Goal: Task Accomplishment & Management: Manage account settings

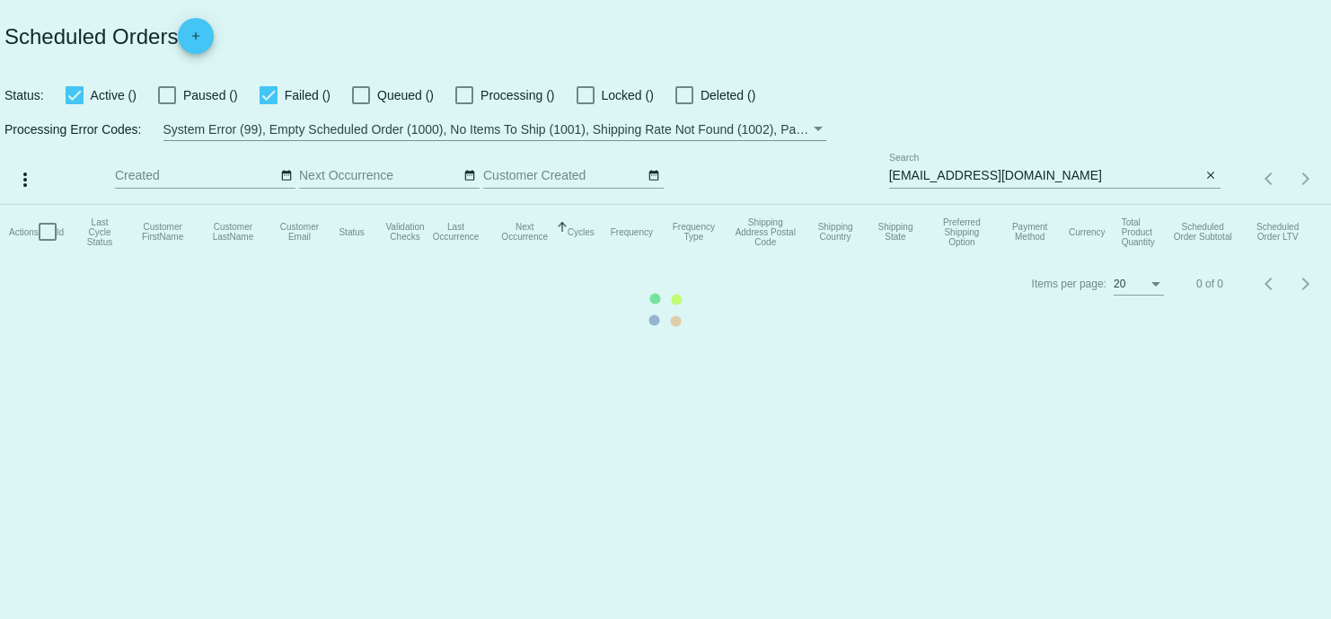
click at [1033, 205] on mat-table "Actions Id Last Cycle Status Customer FirstName Customer LastName Customer Emai…" at bounding box center [665, 232] width 1331 height 54
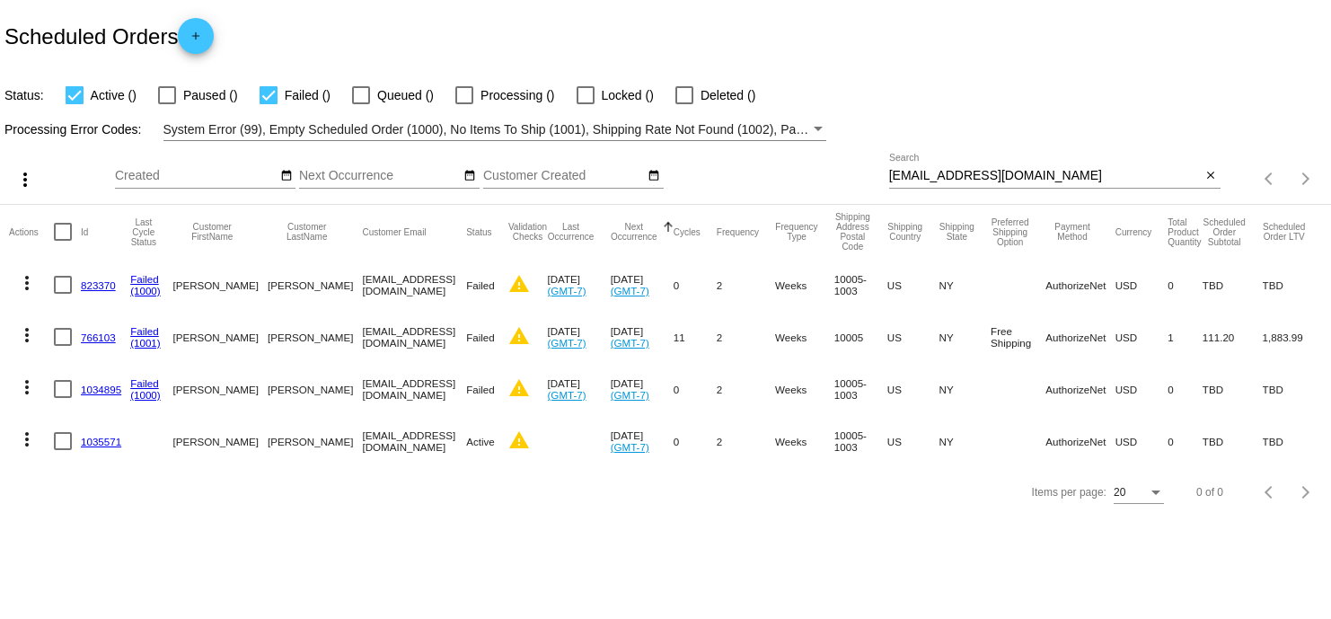
drag, startPoint x: 1071, startPoint y: 189, endPoint x: 1015, endPoint y: 183, distance: 55.9
click at [1014, 182] on div "[EMAIL_ADDRESS][DOMAIN_NAME] Search close" at bounding box center [1054, 179] width 331 height 51
drag, startPoint x: 1093, startPoint y: 180, endPoint x: 877, endPoint y: 180, distance: 215.6
click at [877, 180] on div "more_vert Oct Jan Feb Mar [DATE]" at bounding box center [665, 173] width 1331 height 64
drag, startPoint x: 912, startPoint y: 185, endPoint x: 870, endPoint y: 172, distance: 43.2
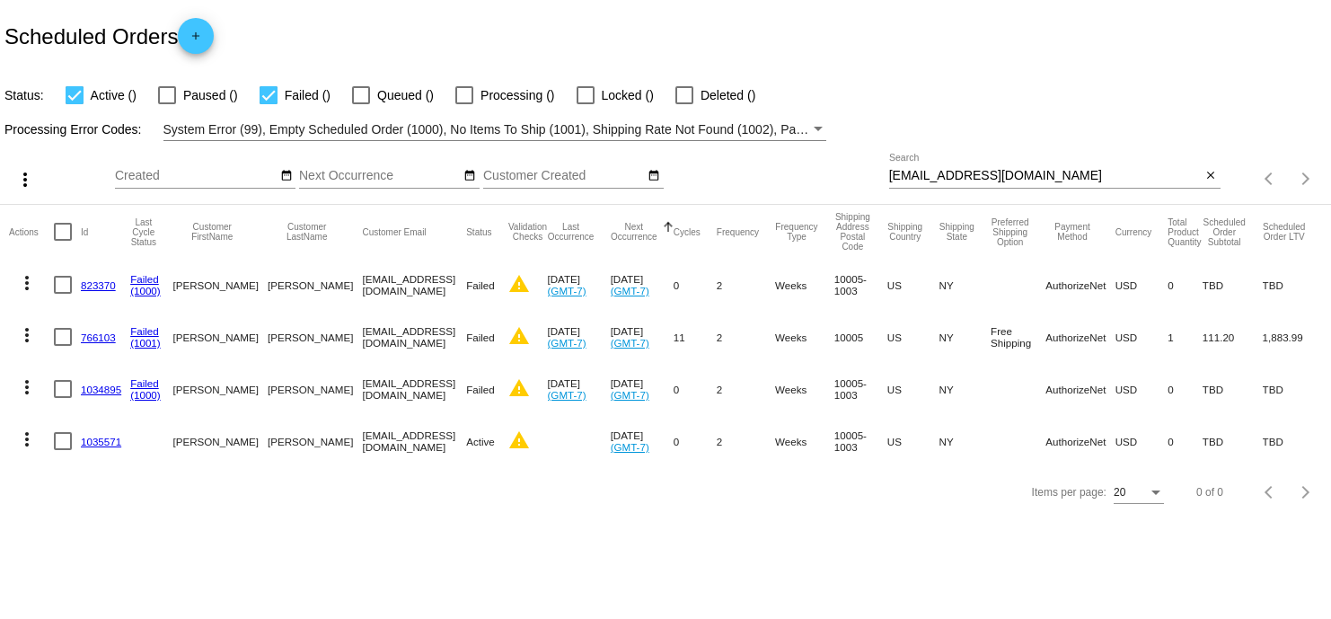
click at [867, 172] on div "Oct Jan Feb Mar Apr Su Mo" at bounding box center [502, 179] width 774 height 51
click at [923, 177] on input "[EMAIL_ADDRESS][DOMAIN_NAME]" at bounding box center [1045, 176] width 313 height 14
drag, startPoint x: 923, startPoint y: 177, endPoint x: 844, endPoint y: 168, distance: 79.5
click at [844, 168] on div "Oct Jan Feb Mar Apr Su Mo" at bounding box center [502, 179] width 774 height 51
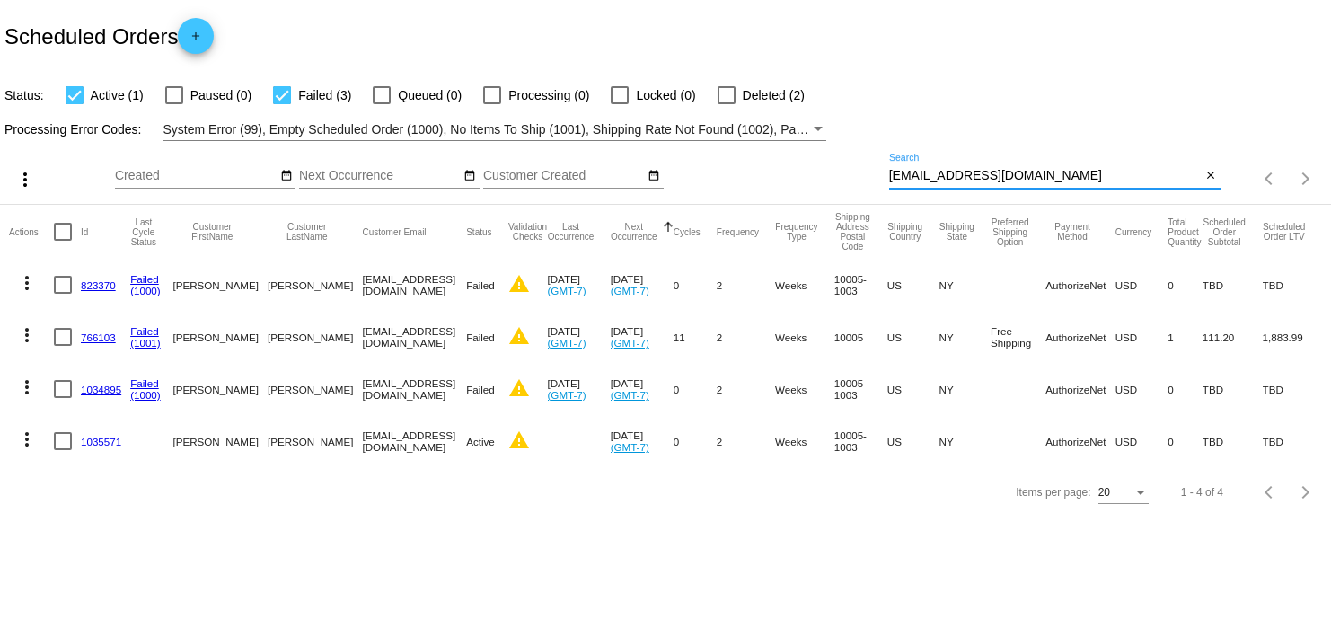
drag, startPoint x: 1097, startPoint y: 190, endPoint x: 886, endPoint y: 171, distance: 211.1
click at [886, 171] on div "more_vert Oct Jan Feb Mar [DATE]" at bounding box center [665, 173] width 1331 height 64
paste input "[EMAIL_ADDRESS][DOMAIN_NAME]"
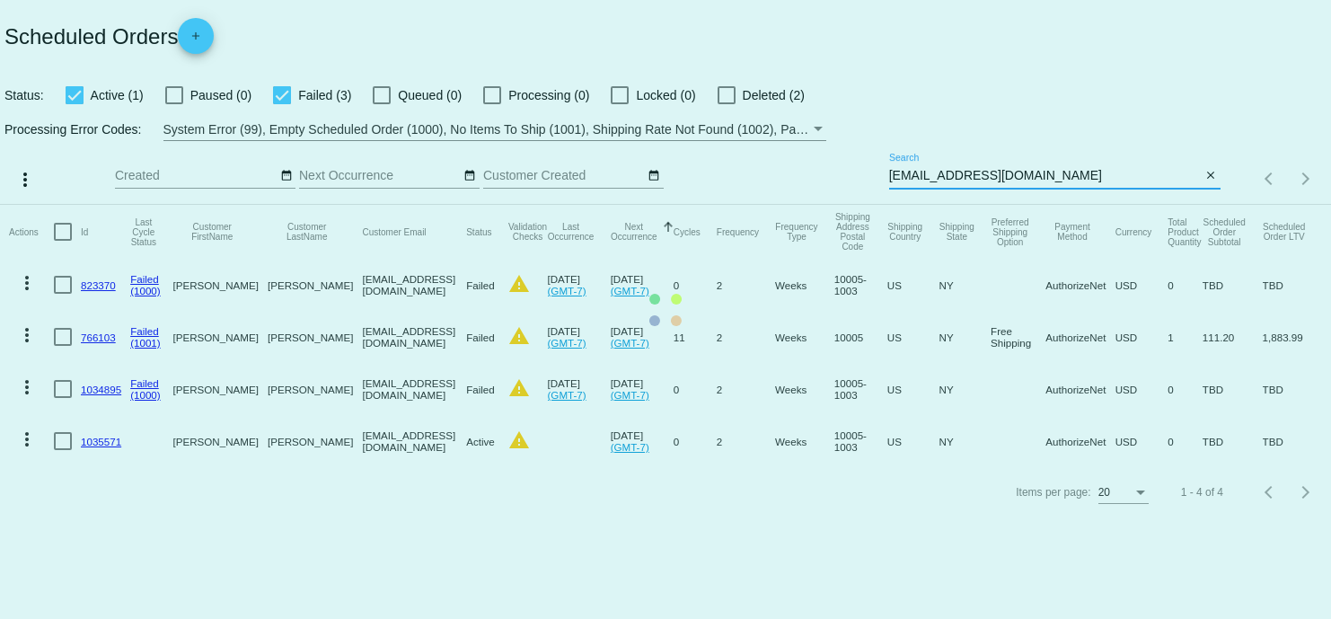
type input "[EMAIL_ADDRESS][DOMAIN_NAME]"
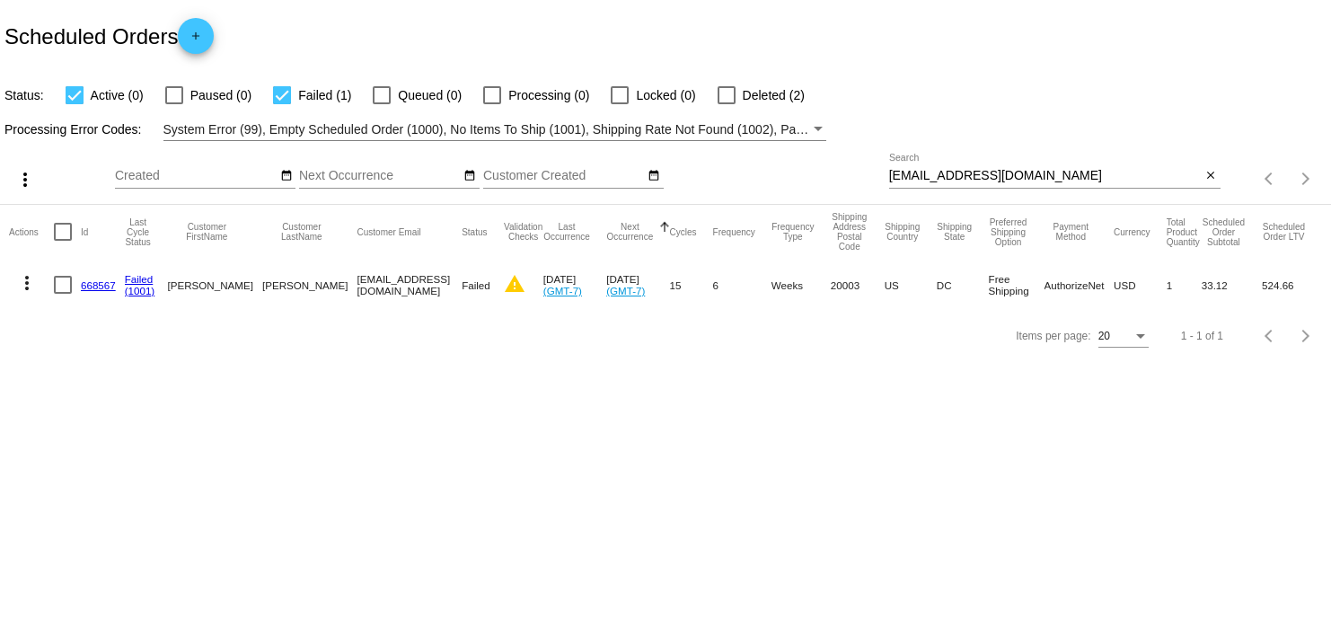
click at [91, 289] on link "668567" at bounding box center [98, 285] width 35 height 12
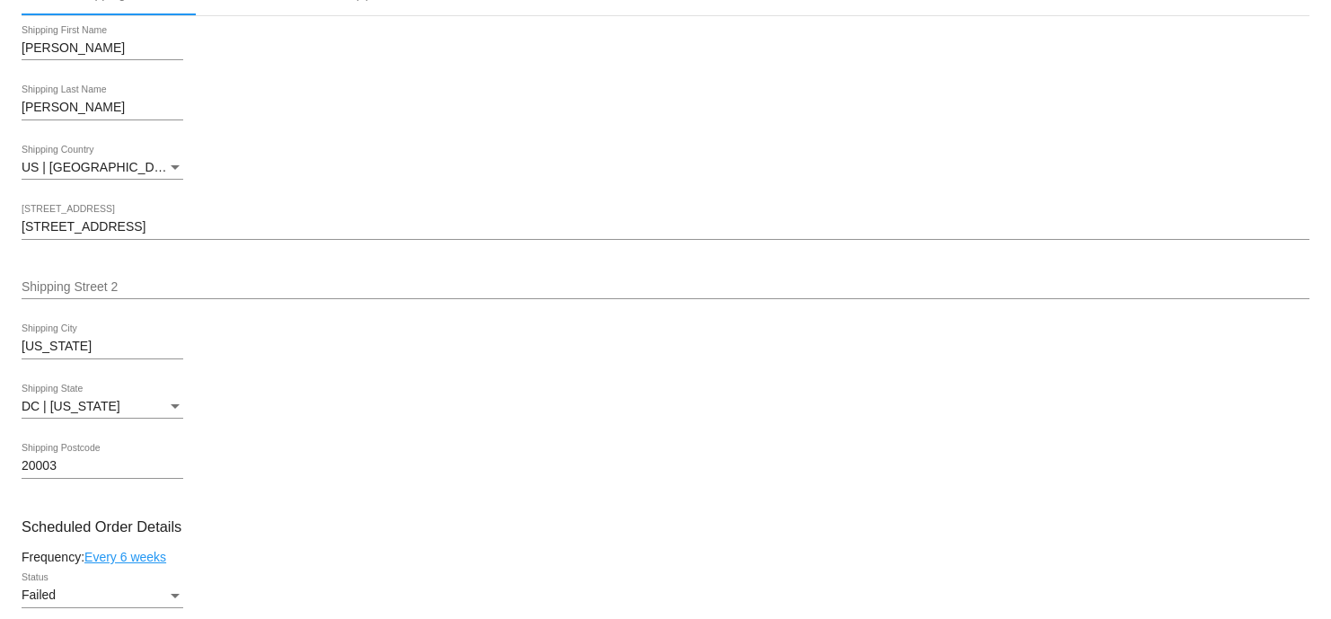
scroll to position [1123, 0]
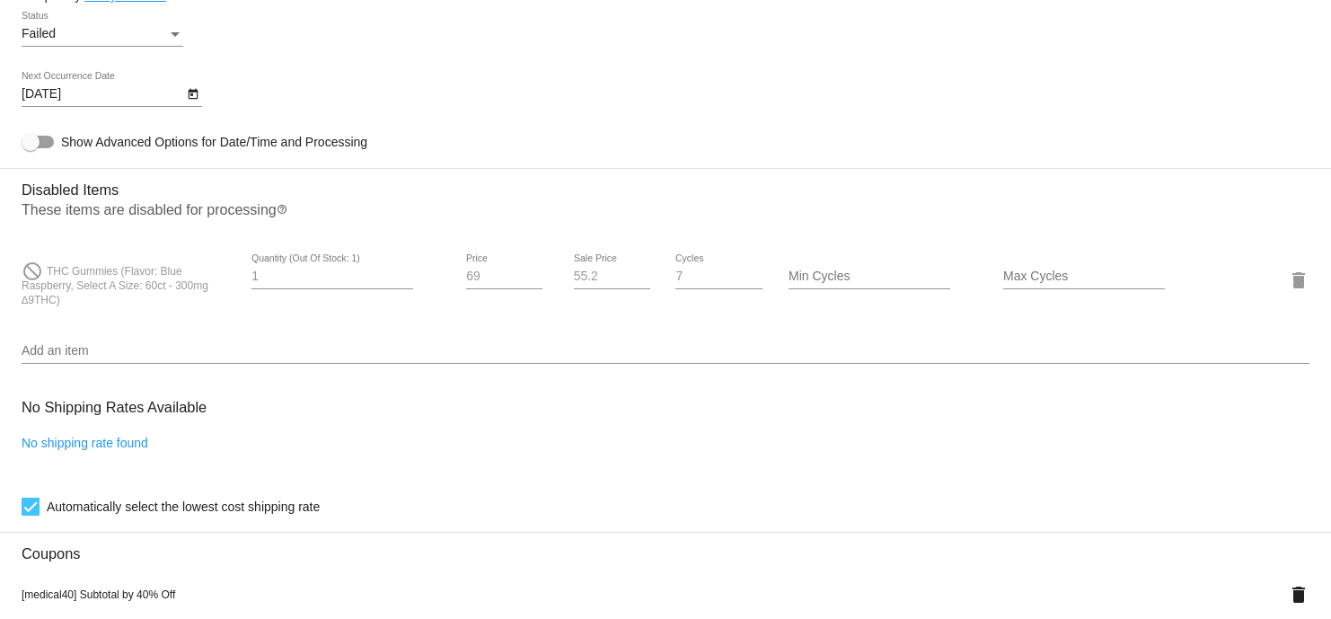
drag, startPoint x: 49, startPoint y: 278, endPoint x: 119, endPoint y: 303, distance: 73.3
click at [119, 303] on div "do_not_disturb THC Gummies (Flavor: Blue Raspberry, Select A Size: 60ct - 300mg…" at bounding box center [129, 279] width 215 height 53
copy span "HC Gummies (Flavor: Blue Raspberry, Select A Size: 60ct - 300mg ∆9THC)"
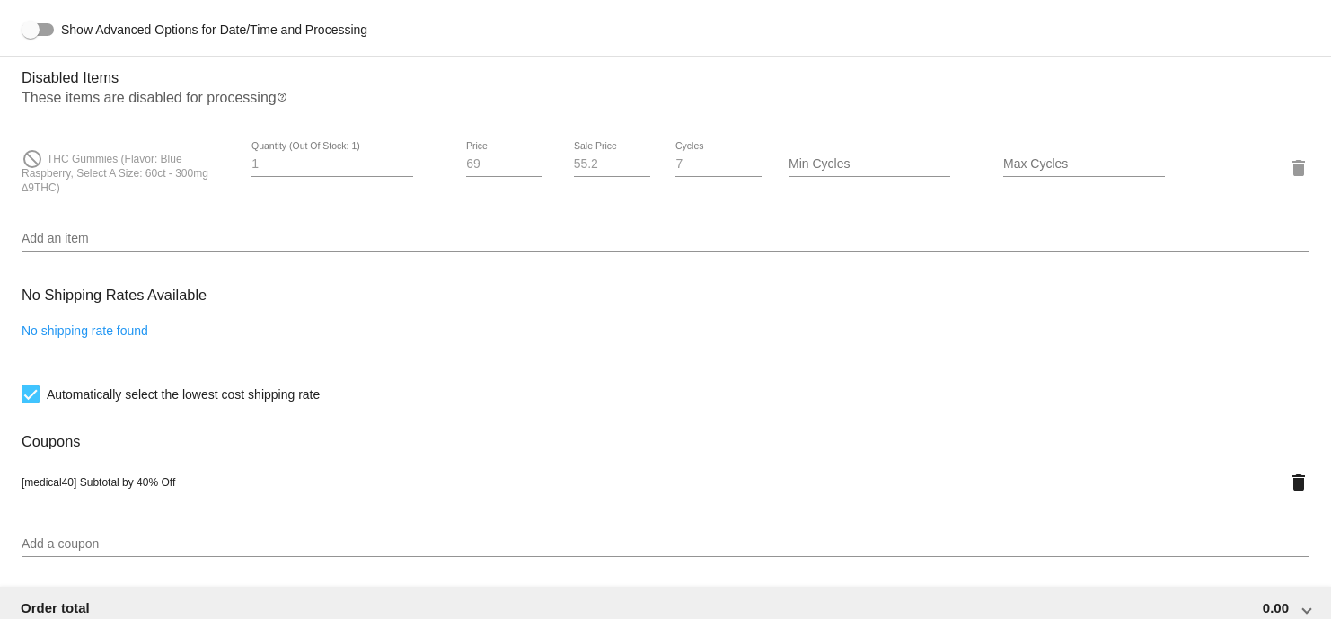
click at [71, 232] on div "Add an item" at bounding box center [666, 233] width 1288 height 35
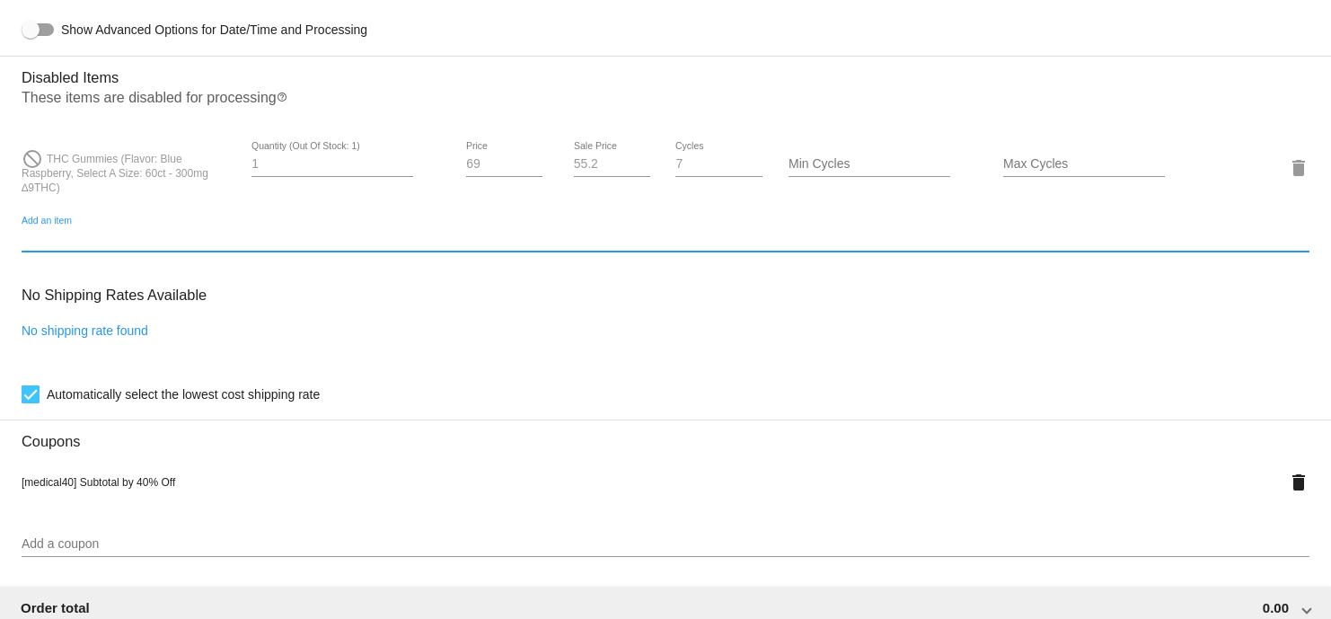
click at [57, 246] on input "Add an item" at bounding box center [666, 239] width 1288 height 14
paste input "HC Gummies (Flavor: Blue Raspberry, Select A Size: 60ct - 300mg ∆9THC)"
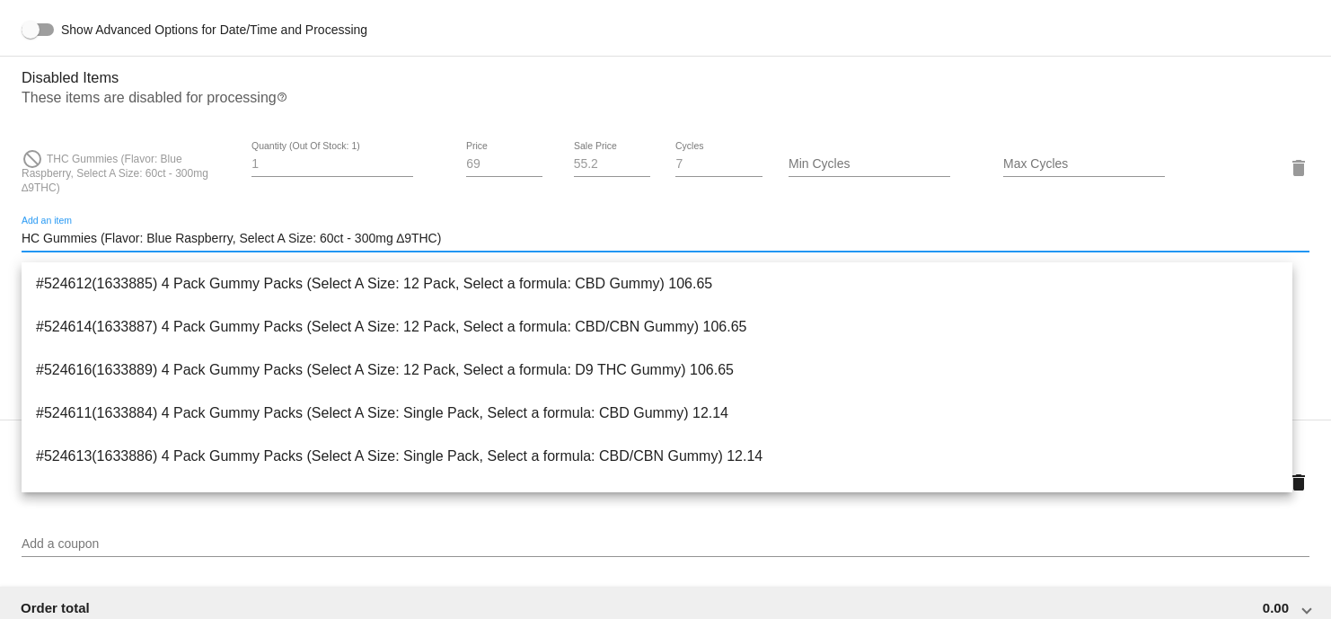
click at [328, 246] on input "HC Gummies (Flavor: Blue Raspberry, Select A Size: 60ct - 300mg ∆9THC)" at bounding box center [666, 239] width 1288 height 14
click at [375, 246] on input "HC Gummies (Flavor: Blue Raspberry, Select A Size: 30ct - 300mg ∆9THC)" at bounding box center [666, 239] width 1288 height 14
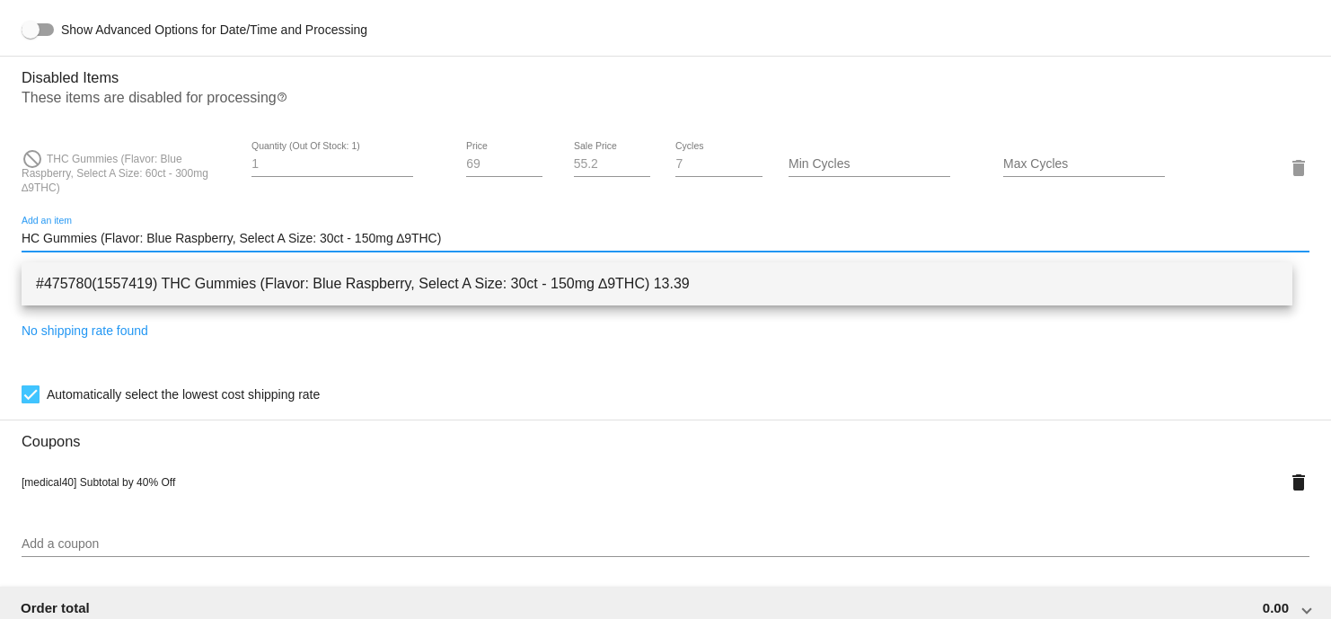
type input "HC Gummies (Flavor: Blue Raspberry, Select A Size: 30ct - 150mg ∆9THC)"
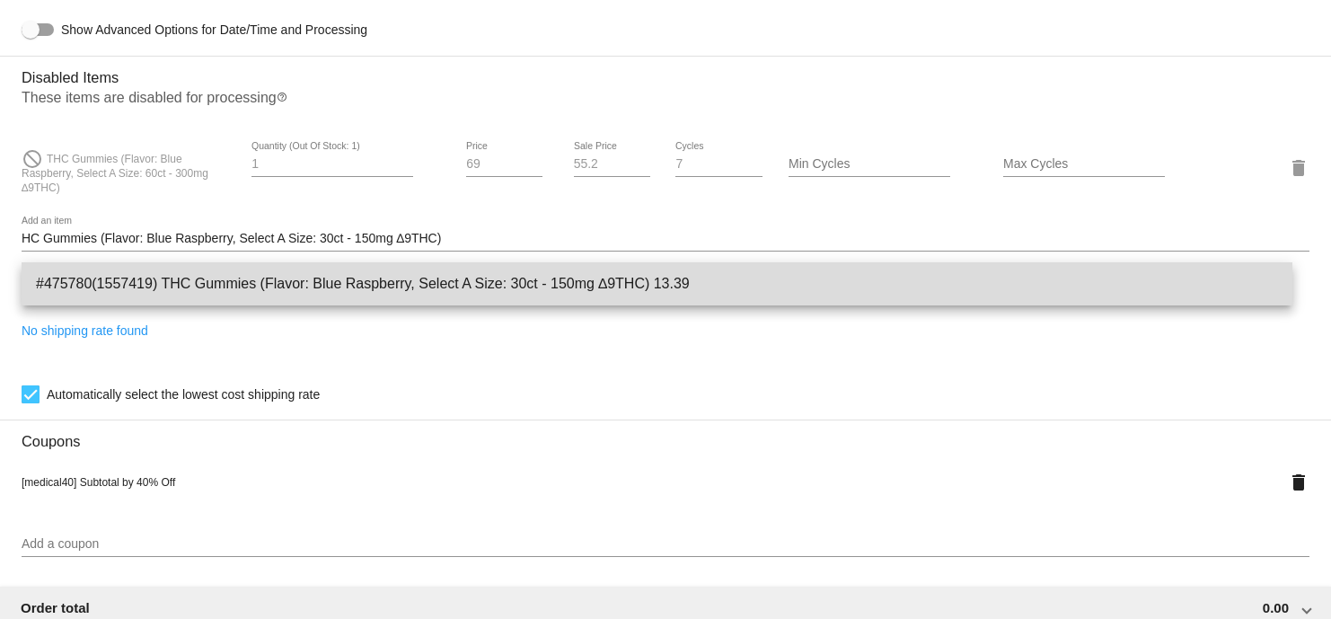
click at [523, 277] on span "#475780(1557419) THC Gummies (Flavor: Blue Raspberry, Select A Size: 30ct - 150…" at bounding box center [657, 283] width 1242 height 43
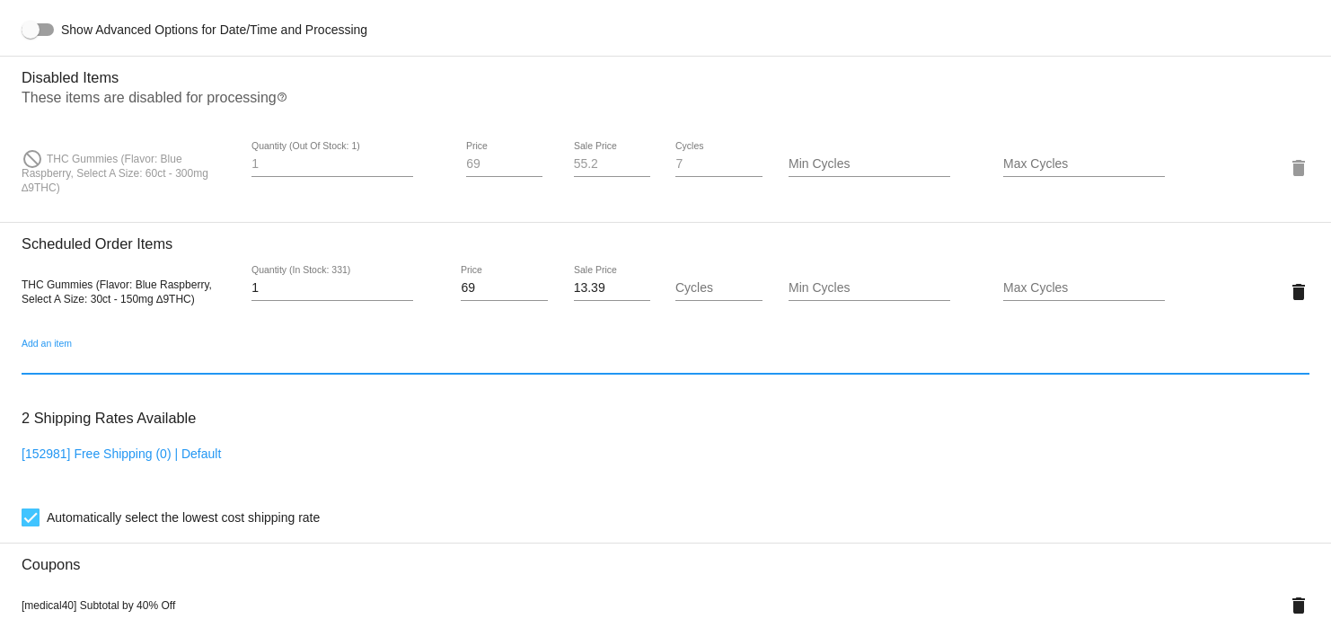
click at [232, 361] on div "Add an item" at bounding box center [666, 356] width 1288 height 35
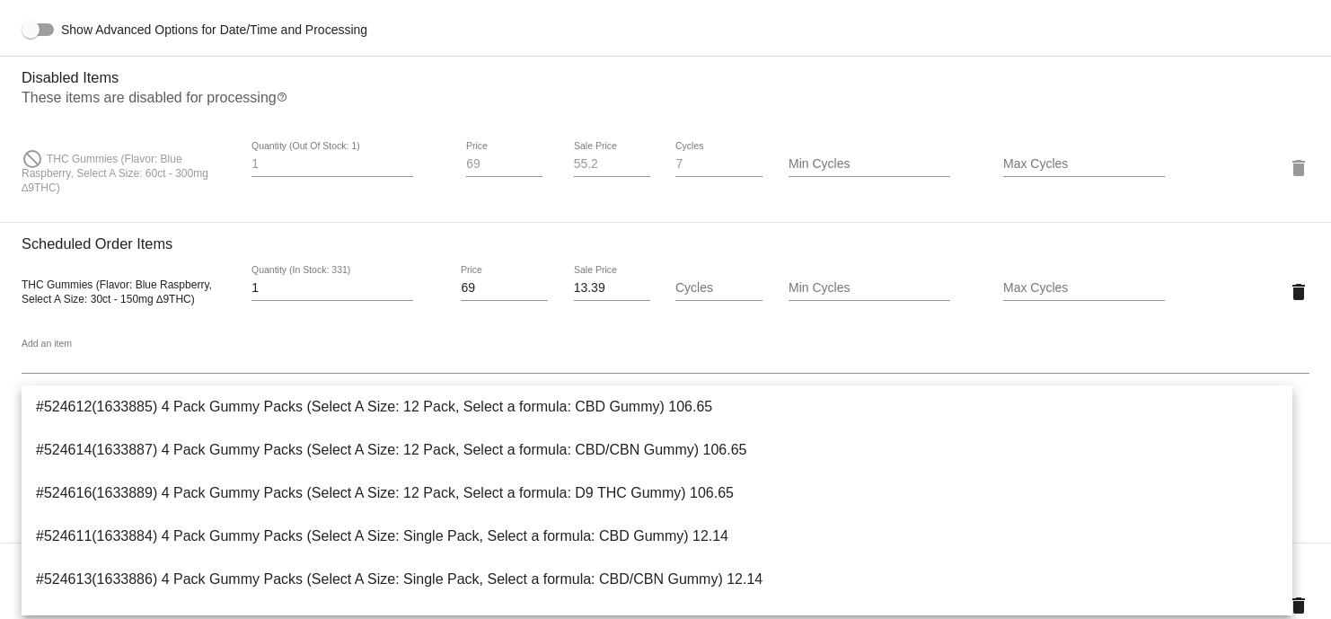
click at [251, 331] on div "THC Gummies (Flavor: Blue Raspberry, Select A Size: 30ct - 150mg ∆9THC) 1 Quant…" at bounding box center [666, 291] width 1288 height 78
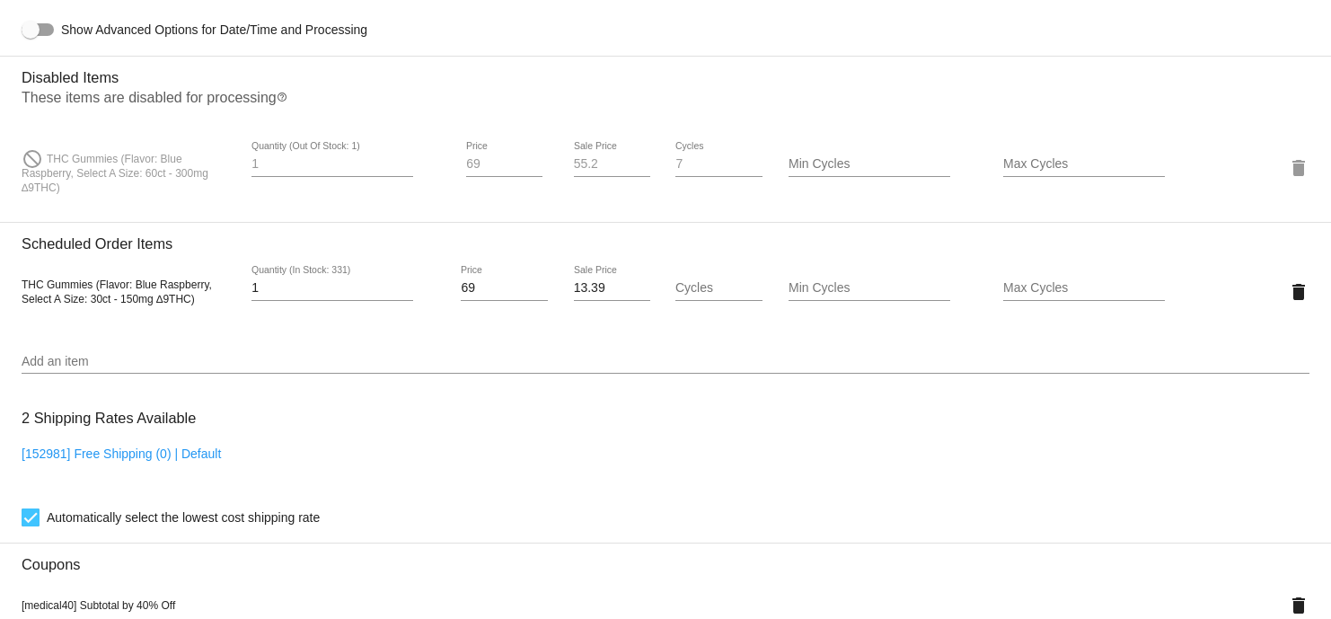
drag, startPoint x: 9, startPoint y: 289, endPoint x: 196, endPoint y: 303, distance: 187.3
click at [196, 303] on mat-card "Customer 579465: [PERSON_NAME] [EMAIL_ADDRESS][DOMAIN_NAME] Customer Shipping E…" at bounding box center [665, 196] width 1331 height 2025
copy span "THC Gummies (Flavor: Blue Raspberry, Select A Size: 30ct - 150mg ∆9THC)"
click at [1288, 303] on mat-icon "delete" at bounding box center [1299, 292] width 22 height 22
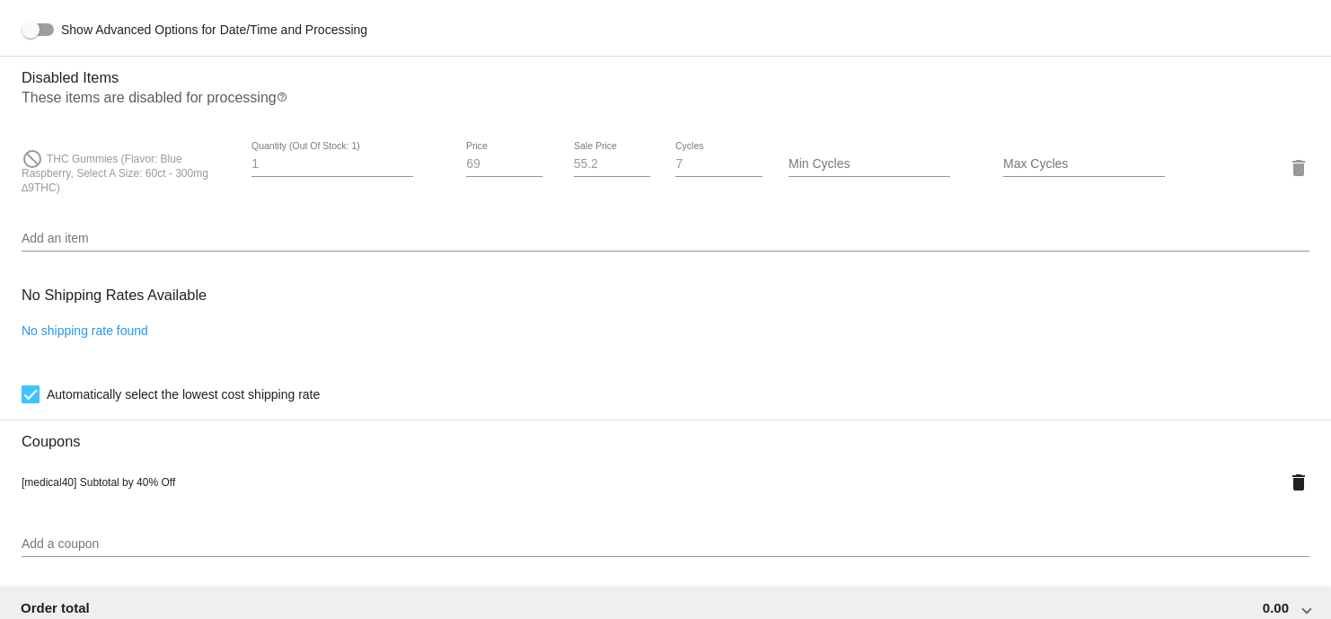
click at [420, 244] on input "Add an item" at bounding box center [666, 239] width 1288 height 14
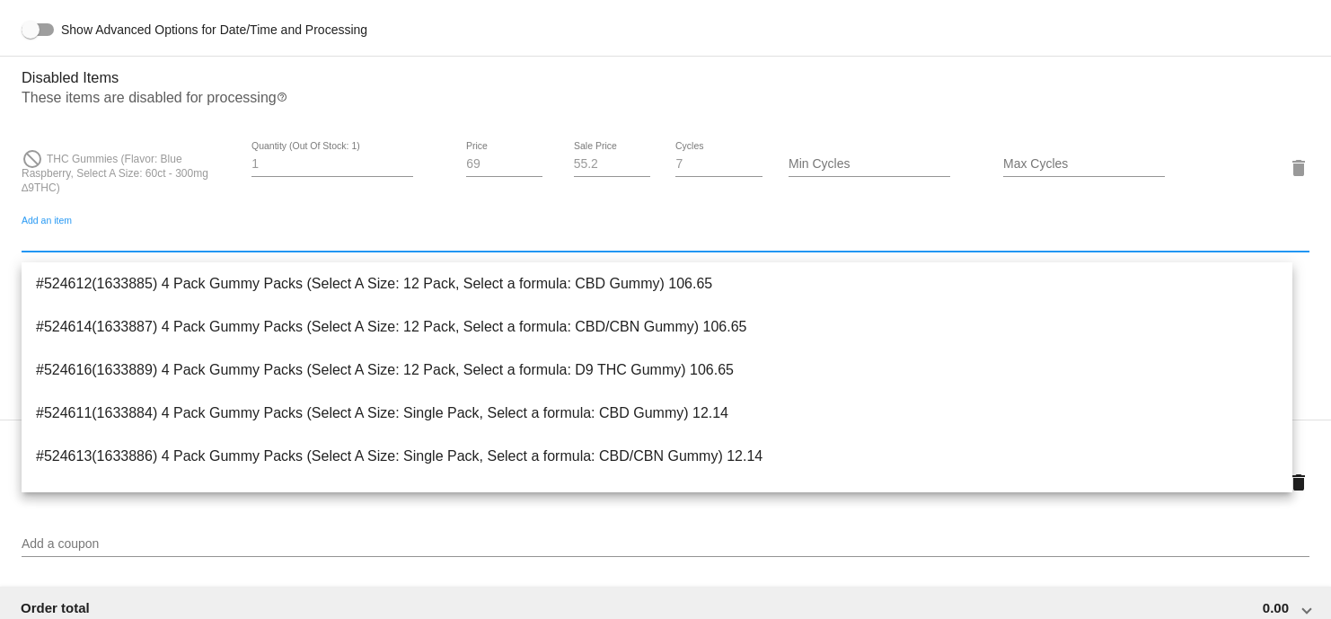
click at [420, 244] on input "Add an item" at bounding box center [666, 239] width 1288 height 14
paste input "THC Gummies (Flavor: Blue Raspberry, Select A Size: 30ct - 150mg ∆9THC)"
click at [479, 246] on input "THC Gummies (Flavor: Blue Raspberry, Select A Size: 30ct - 150mg ∆9THC)" at bounding box center [666, 239] width 1288 height 14
type input "THC Gummies (Flavor: Blue Raspberry, Select A Size: 30ct - 150mg ∆9THC)"
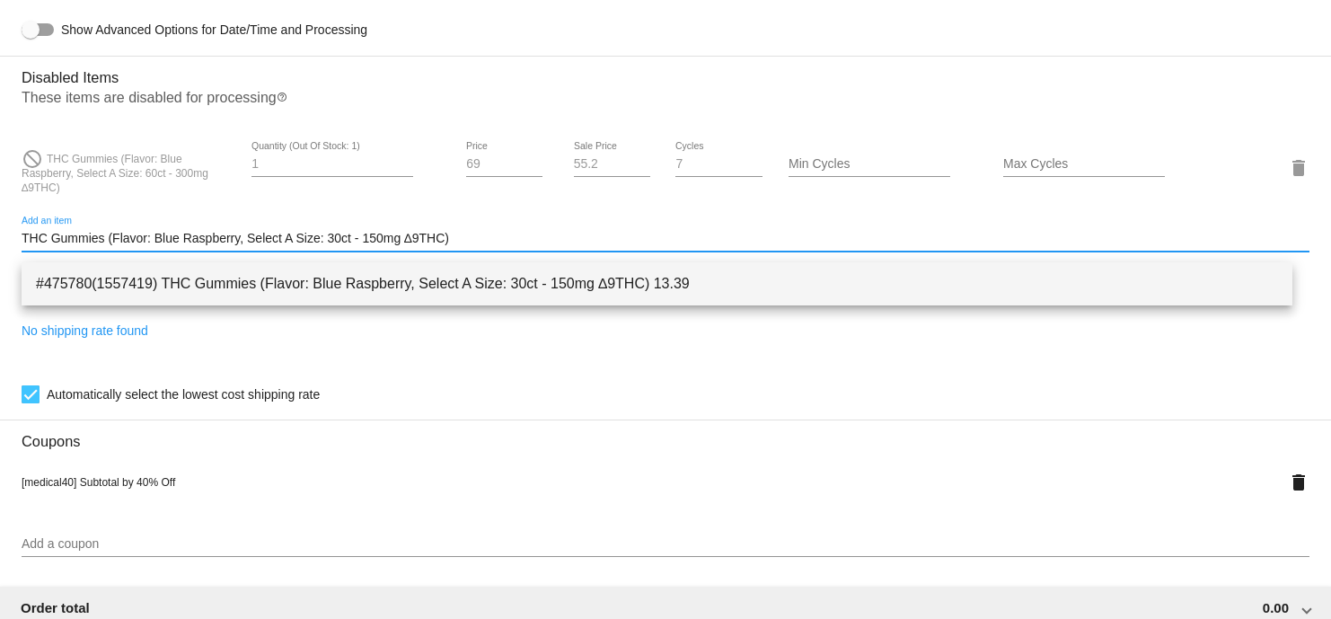
click at [422, 288] on span "#475780(1557419) THC Gummies (Flavor: Blue Raspberry, Select A Size: 30ct - 150…" at bounding box center [657, 283] width 1242 height 43
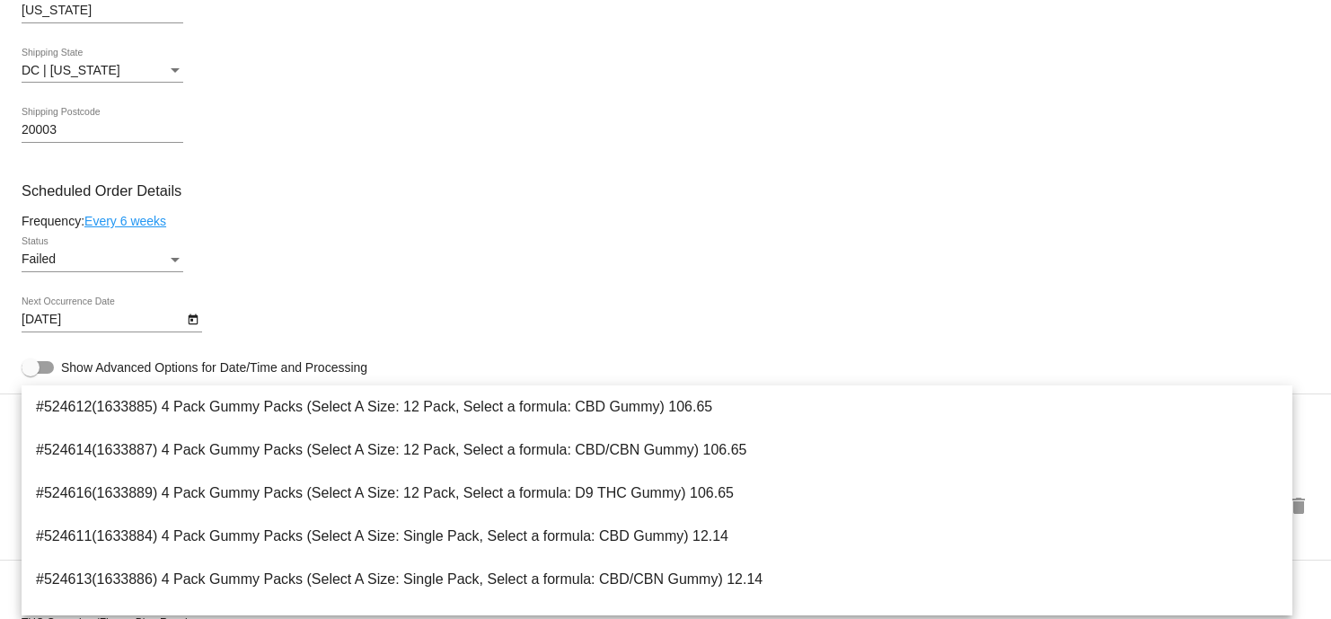
scroll to position [785, 0]
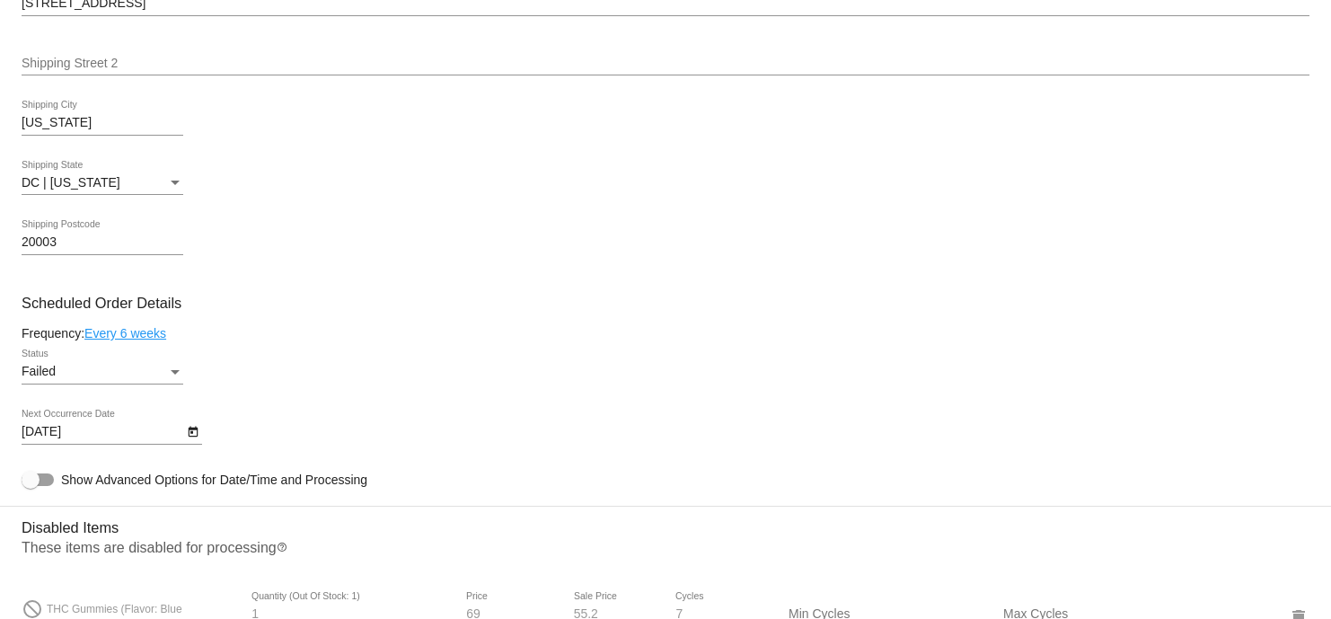
click at [710, 375] on div "Failed Status" at bounding box center [666, 374] width 1288 height 51
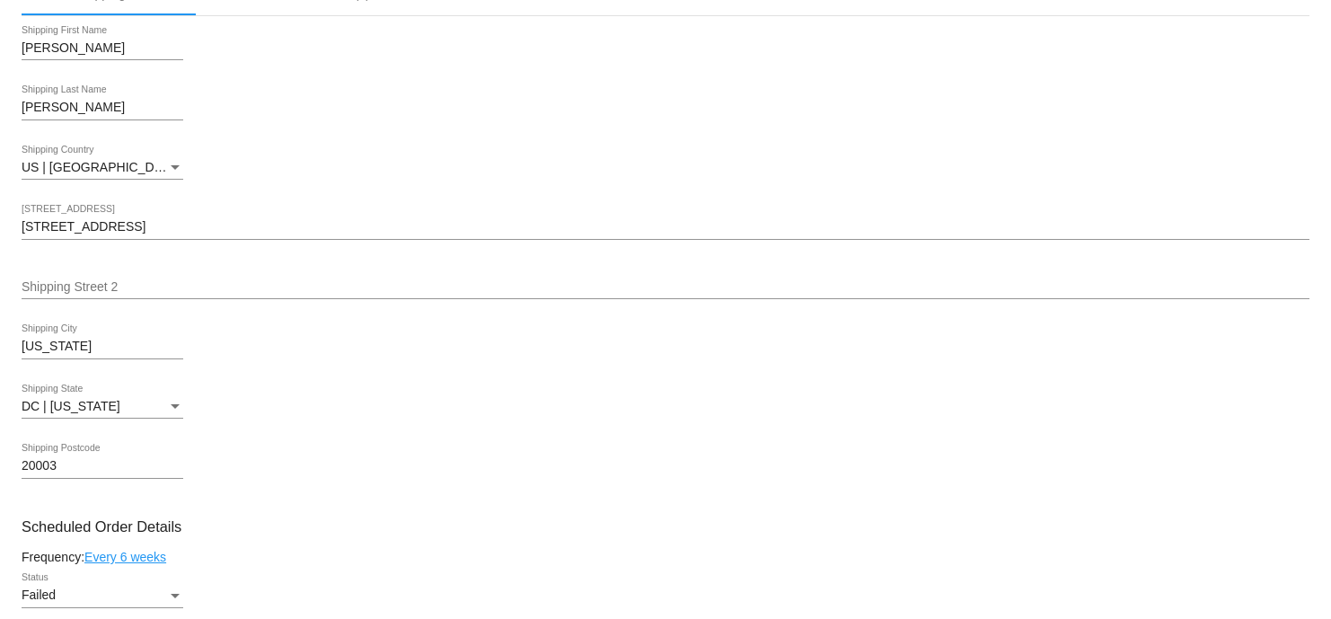
scroll to position [897, 0]
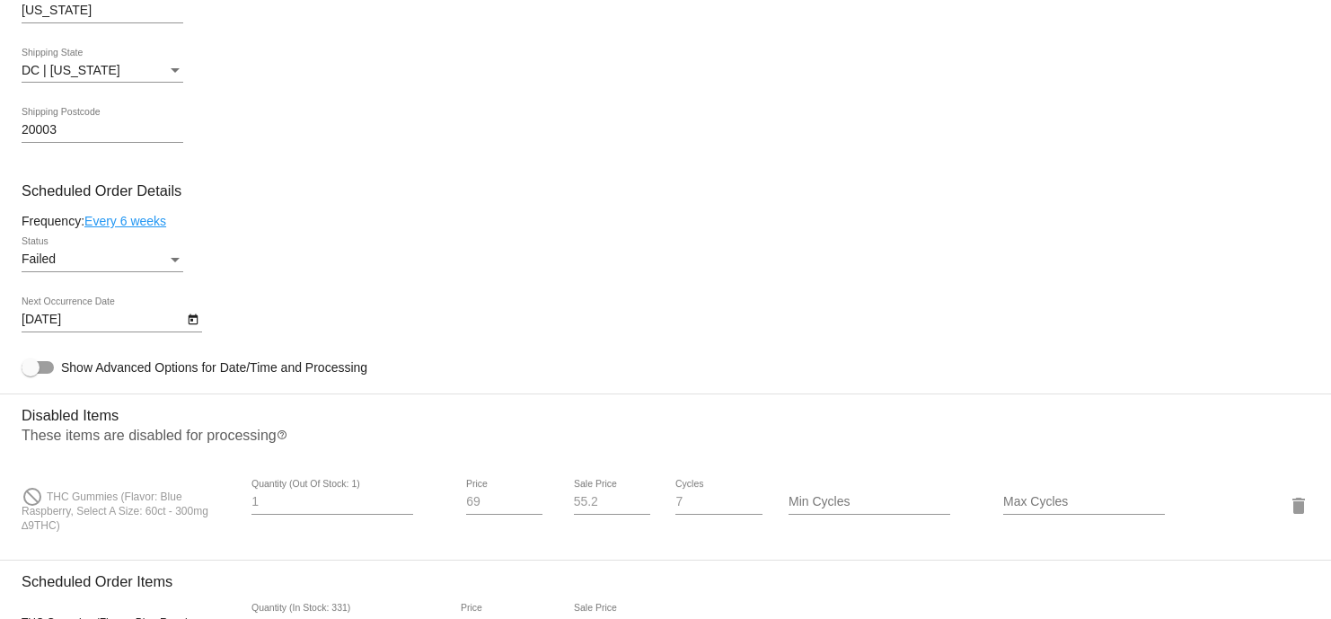
drag, startPoint x: 50, startPoint y: 497, endPoint x: 91, endPoint y: 540, distance: 59.1
click at [91, 532] on div "do_not_disturb THC Gummies (Flavor: Blue Raspberry, Select A Size: 60ct - 300mg…" at bounding box center [129, 505] width 215 height 53
copy span "HC Gummies (Flavor: Blue Raspberry, Select A Size: 60ct - 300mg ∆9THC)"
click at [93, 532] on div "do_not_disturb THC Gummies (Flavor: Blue Raspberry, Select A Size: 60ct - 300mg…" at bounding box center [129, 505] width 215 height 53
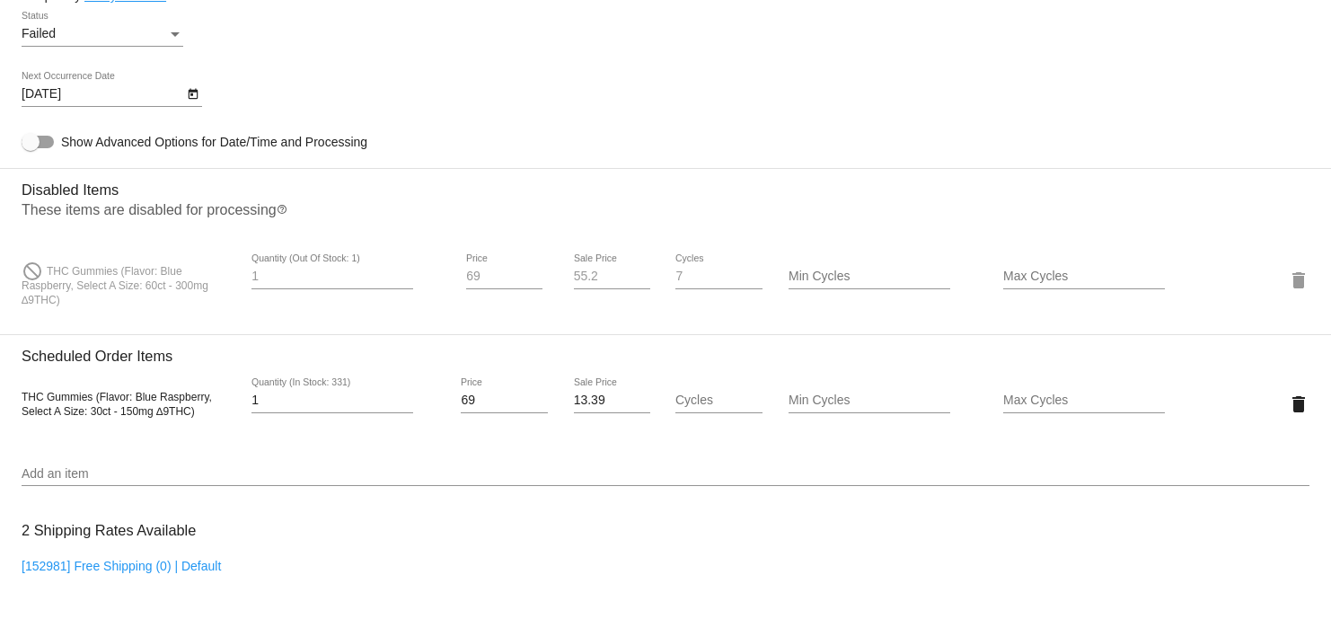
scroll to position [1235, 0]
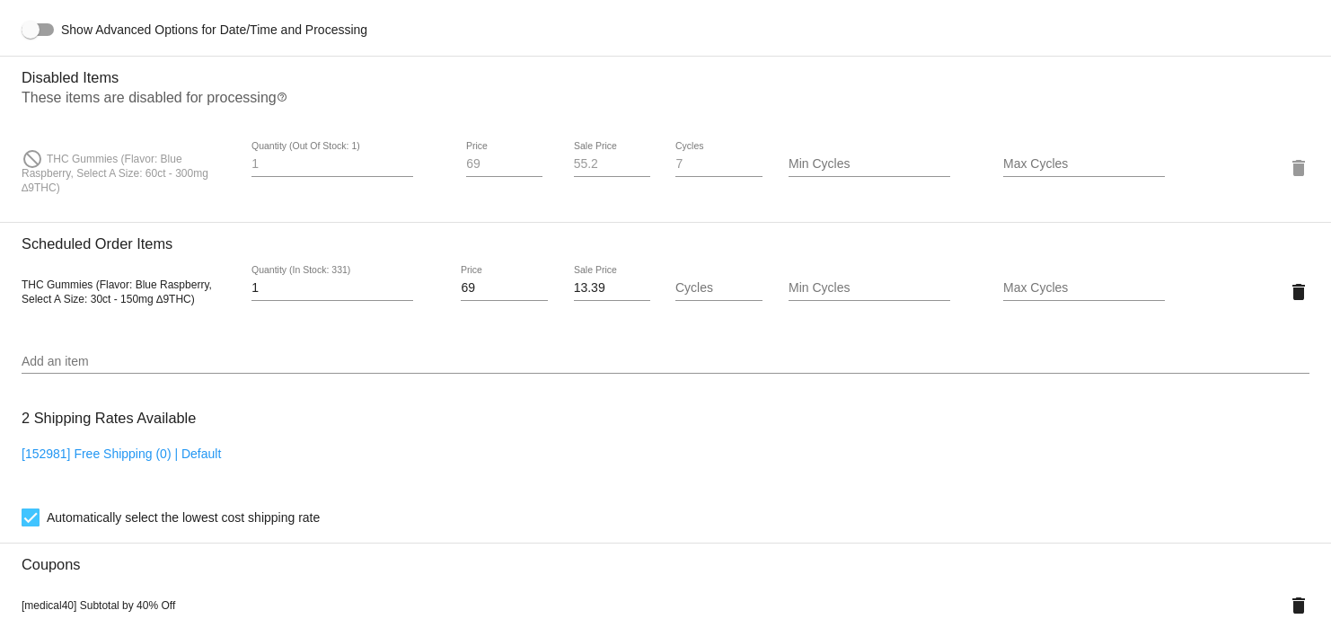
copy span "THC Gummies (Flavor: Blue Raspberry, Select A Size: 30ct - 150mg ∆9THC)"
drag, startPoint x: 9, startPoint y: 287, endPoint x: 201, endPoint y: 312, distance: 193.7
click at [201, 312] on mat-card "Customer 579465: [PERSON_NAME] [EMAIL_ADDRESS][DOMAIN_NAME] Customer Shipping E…" at bounding box center [665, 196] width 1331 height 2025
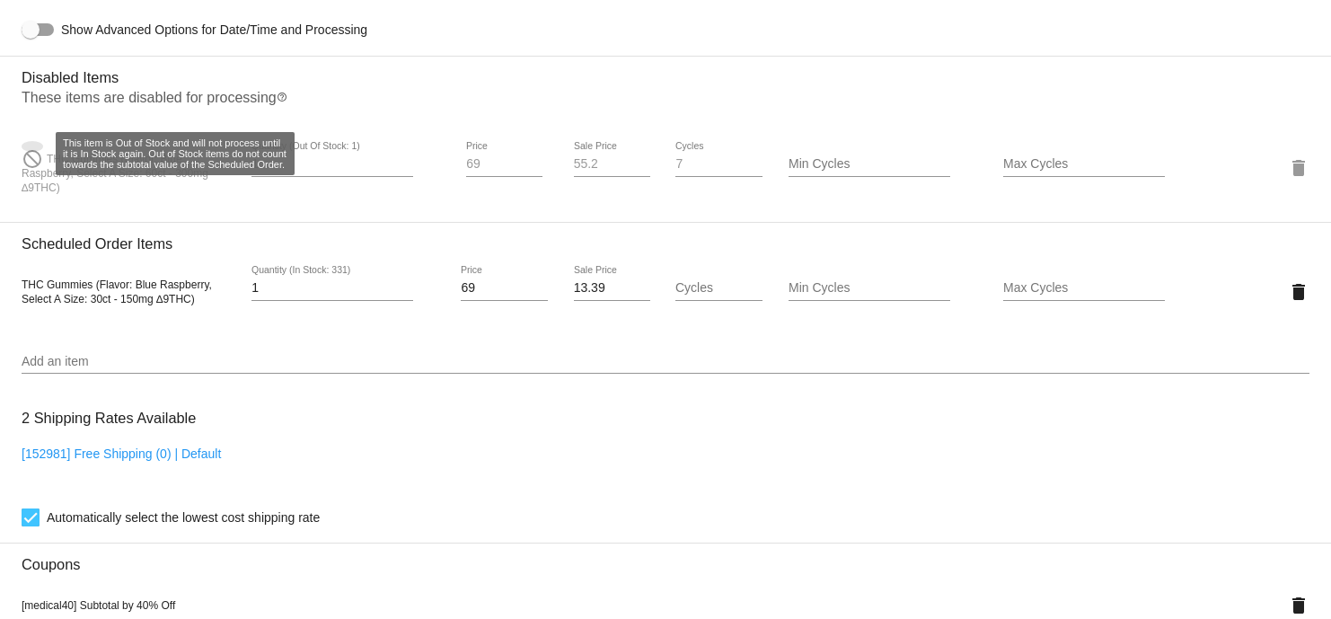
click at [28, 160] on mat-icon "do_not_disturb" at bounding box center [33, 159] width 22 height 22
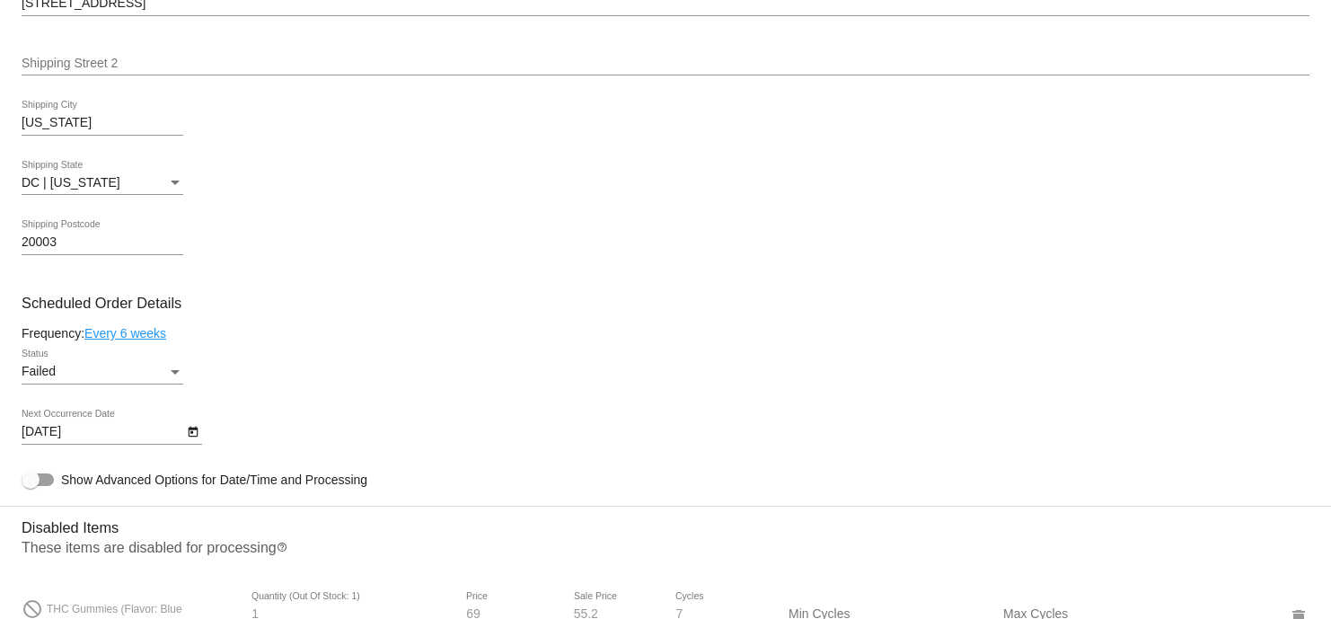
scroll to position [1123, 0]
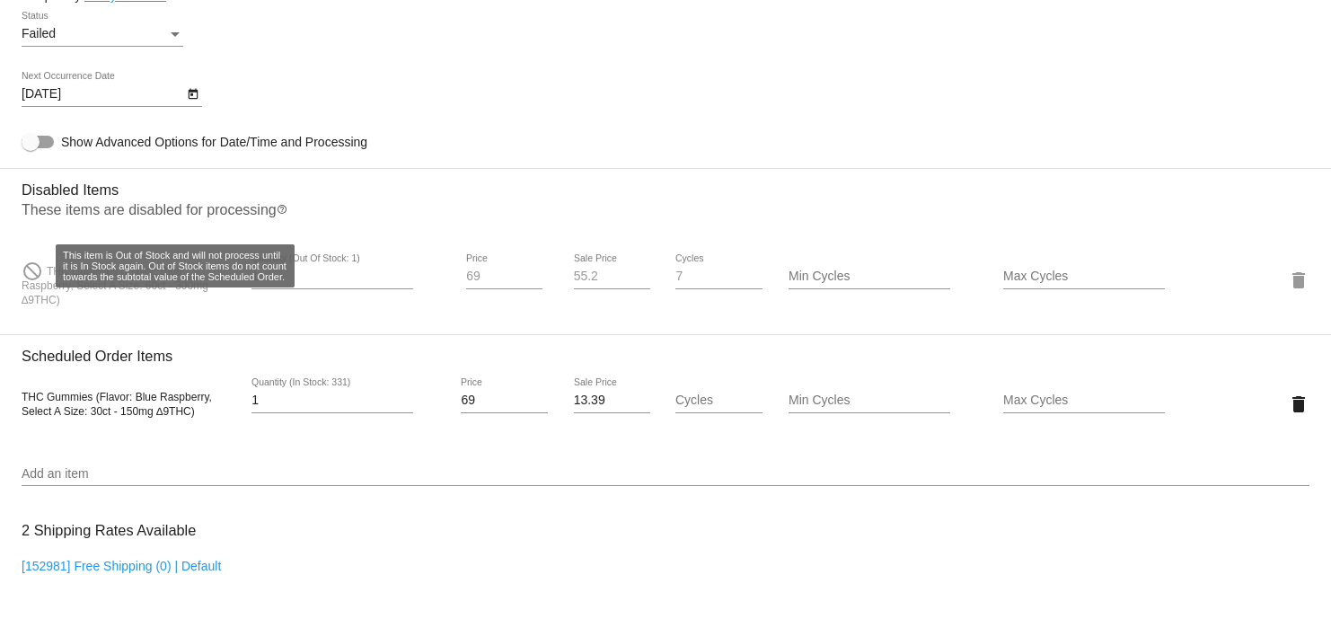
click at [760, 196] on h3 "Disabled Items" at bounding box center [666, 183] width 1288 height 31
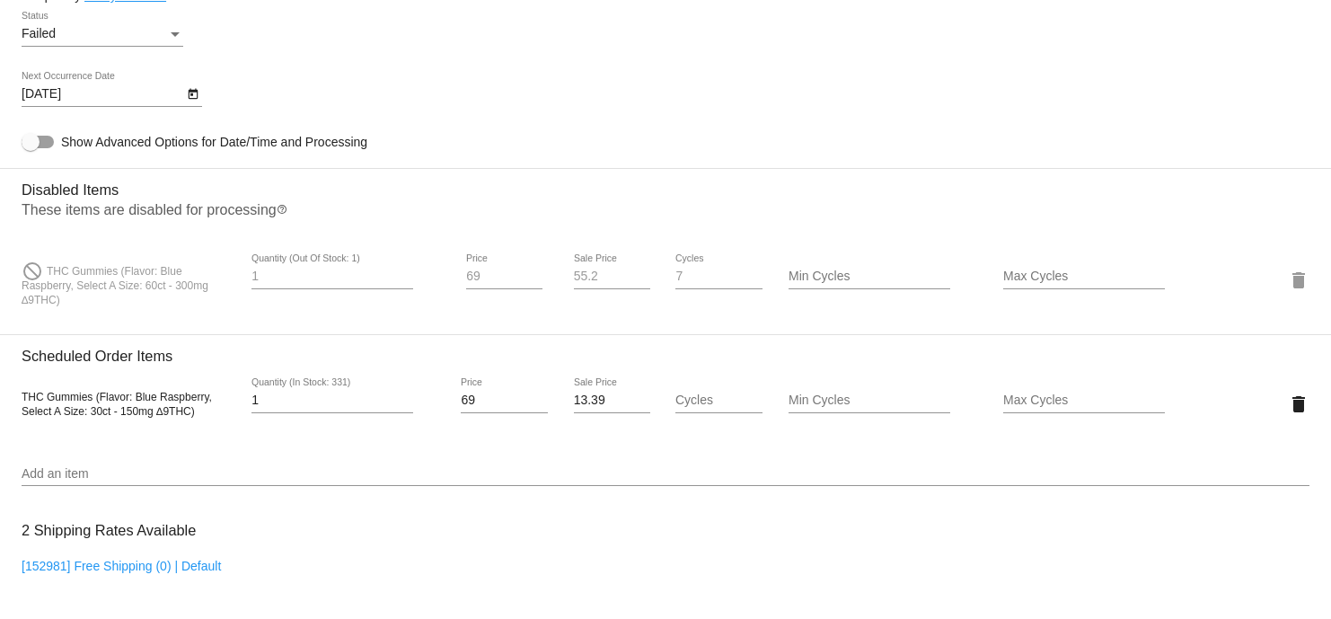
click at [172, 473] on div "Add an item" at bounding box center [666, 468] width 1288 height 35
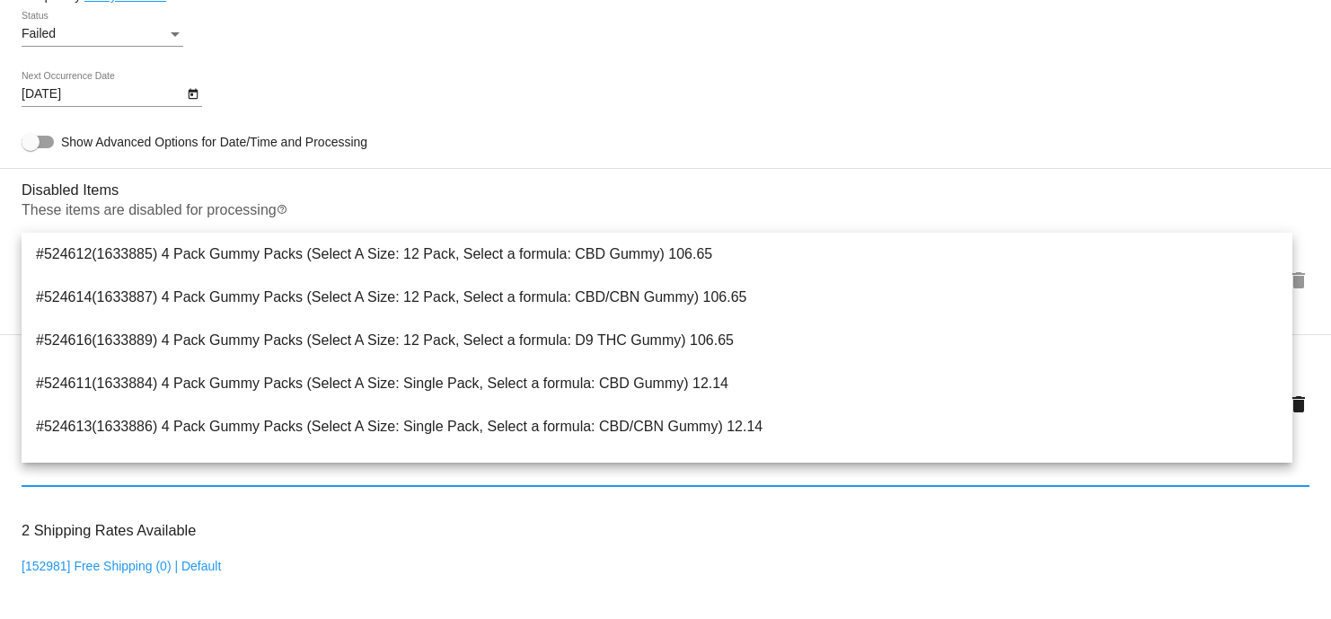
click at [88, 486] on div "Add an item" at bounding box center [666, 468] width 1288 height 35
click at [1106, 63] on div "Failed Status" at bounding box center [666, 37] width 1288 height 51
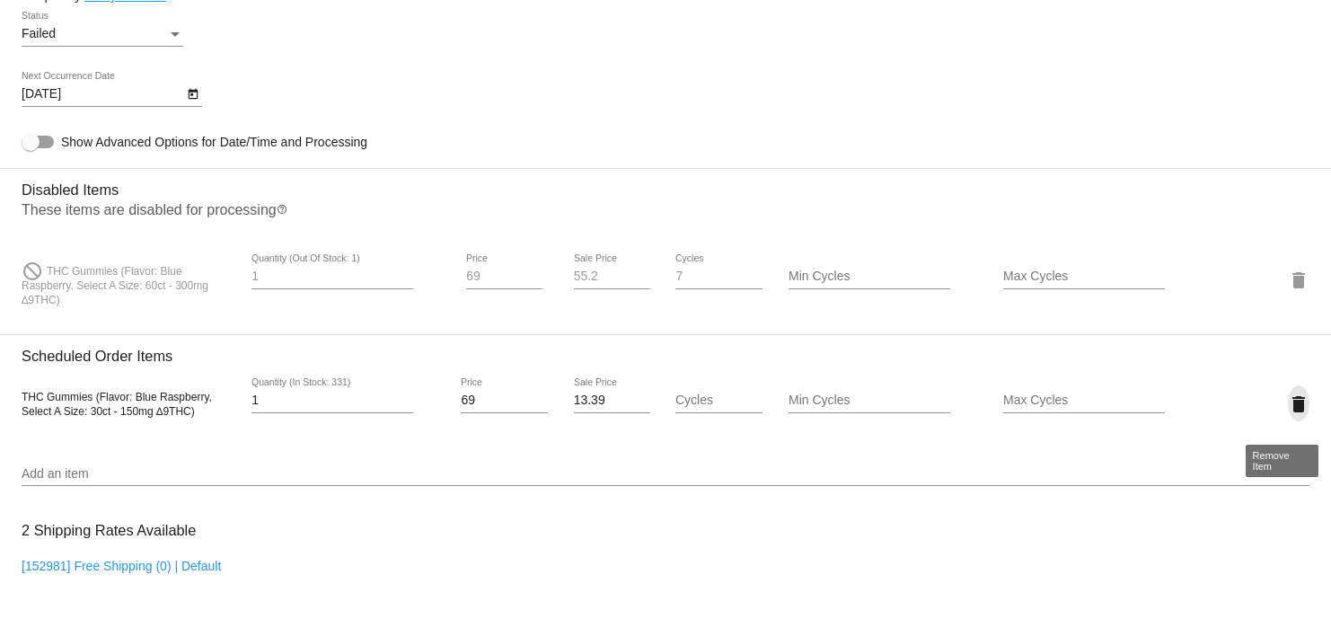
click at [1288, 407] on mat-icon "delete" at bounding box center [1299, 404] width 22 height 22
